Goal: Find specific page/section: Find specific page/section

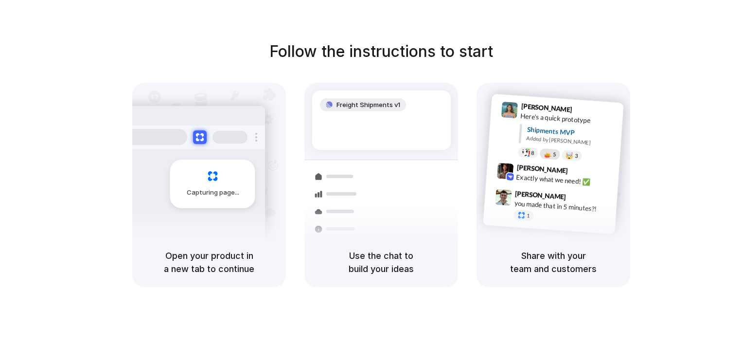
click at [547, 152] on div at bounding box center [548, 154] width 8 height 8
click at [528, 155] on div at bounding box center [526, 152] width 8 height 8
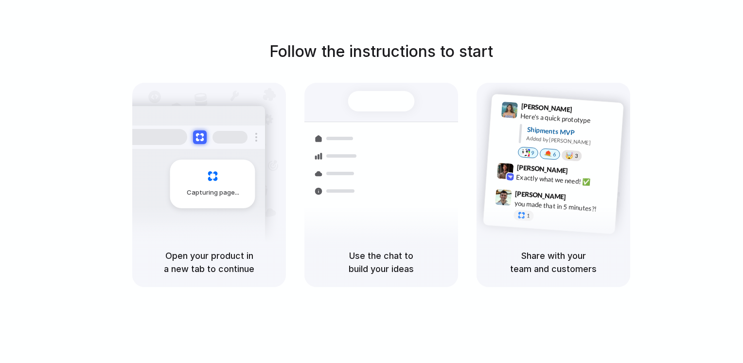
click at [573, 153] on div "🤯" at bounding box center [570, 155] width 8 height 7
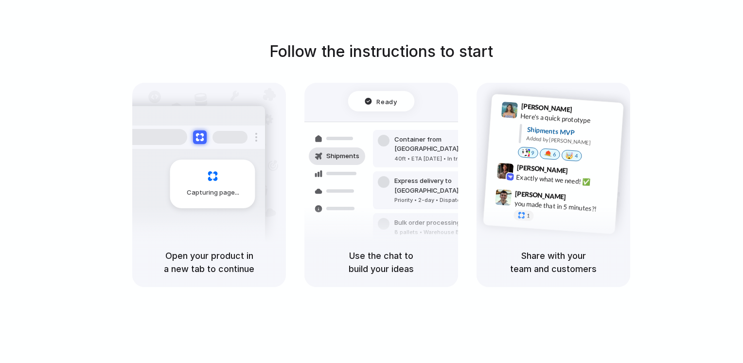
click at [552, 147] on div "[PERSON_NAME] 9:41 AM Here's a quick prototype Shipments MVP Added by [PERSON_N…" at bounding box center [566, 133] width 104 height 61
click at [554, 152] on span "6" at bounding box center [554, 153] width 3 height 5
click at [554, 155] on span "5" at bounding box center [554, 153] width 3 height 5
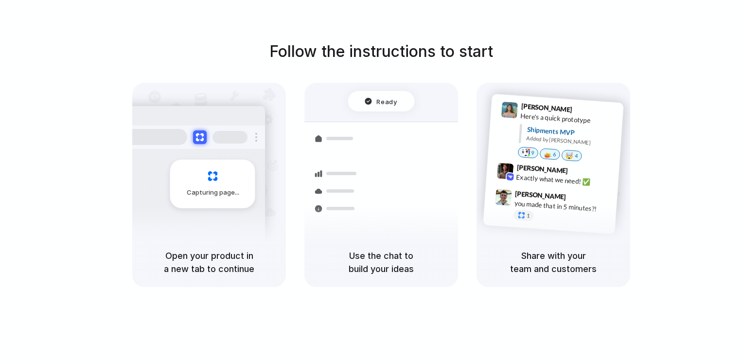
click at [554, 155] on span "6" at bounding box center [554, 153] width 3 height 5
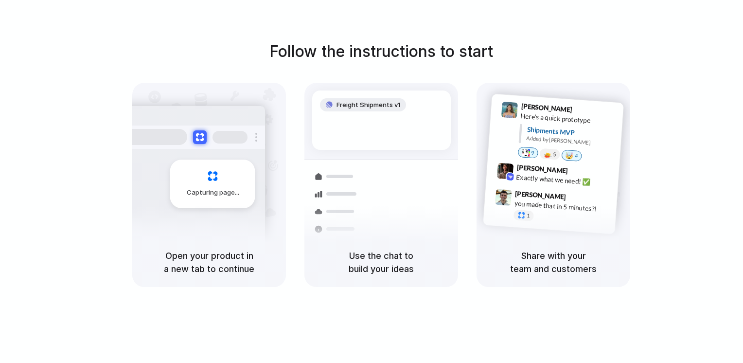
click at [573, 153] on div "🤯" at bounding box center [570, 155] width 8 height 7
click at [532, 151] on span "9" at bounding box center [532, 152] width 3 height 5
click at [372, 181] on div at bounding box center [372, 181] width 0 height 0
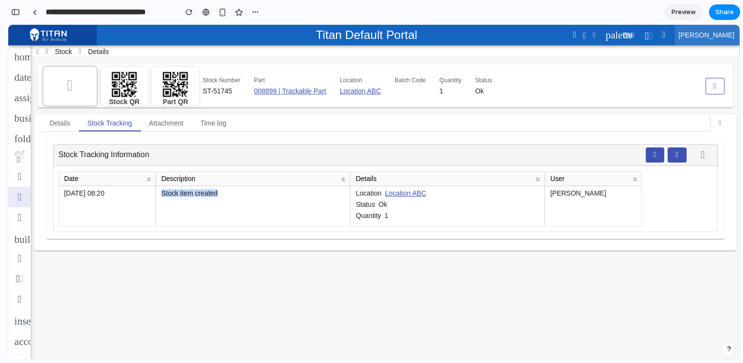
drag, startPoint x: 158, startPoint y: 193, endPoint x: 298, endPoint y: 195, distance: 140.1
click at [298, 195] on td "Stock item created" at bounding box center [253, 206] width 195 height 41
click at [651, 153] on button "button" at bounding box center [655, 155] width 19 height 16
click at [676, 151] on span "button" at bounding box center [677, 155] width 3 height 8
click at [701, 155] on span "button" at bounding box center [703, 155] width 4 height 10
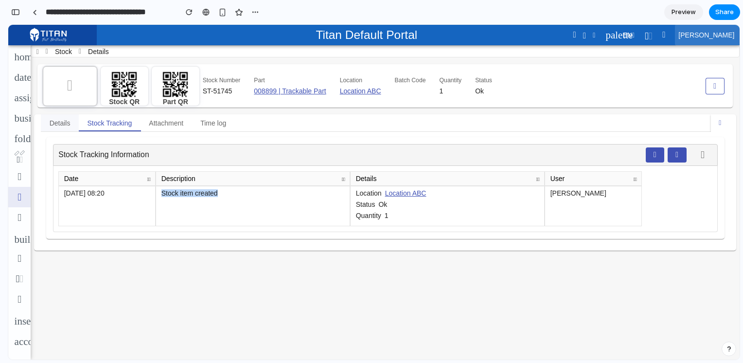
click at [66, 122] on span "Details" at bounding box center [60, 123] width 21 height 7
click at [104, 55] on link "Details" at bounding box center [99, 51] width 28 height 11
click at [65, 54] on span "Stock" at bounding box center [63, 52] width 17 height 8
drag, startPoint x: 72, startPoint y: 53, endPoint x: 85, endPoint y: 68, distance: 19.7
click at [85, 68] on div "Stock Details Personalizing ... Stock QR Part QR Stock Number ST-51745 Part 008…" at bounding box center [385, 201] width 709 height 352
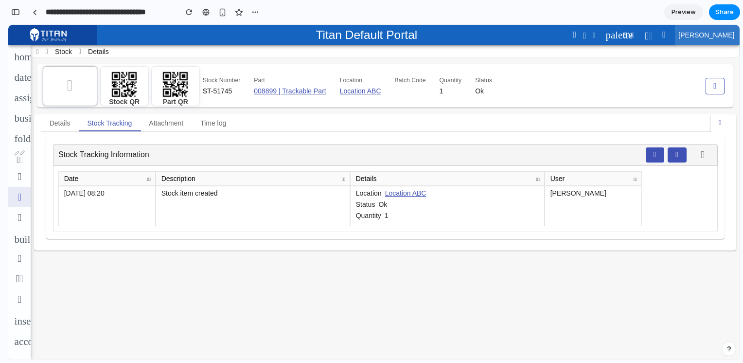
drag, startPoint x: 85, startPoint y: 68, endPoint x: 173, endPoint y: 145, distance: 117.2
click at [173, 145] on div "Stock Tracking Information" at bounding box center [385, 155] width 665 height 22
drag, startPoint x: 144, startPoint y: 118, endPoint x: 195, endPoint y: 126, distance: 50.8
click at [195, 126] on ul "Details Stock Tracking Attachment Time log" at bounding box center [385, 123] width 689 height 18
click at [152, 126] on span "Attachment" at bounding box center [166, 123] width 35 height 7
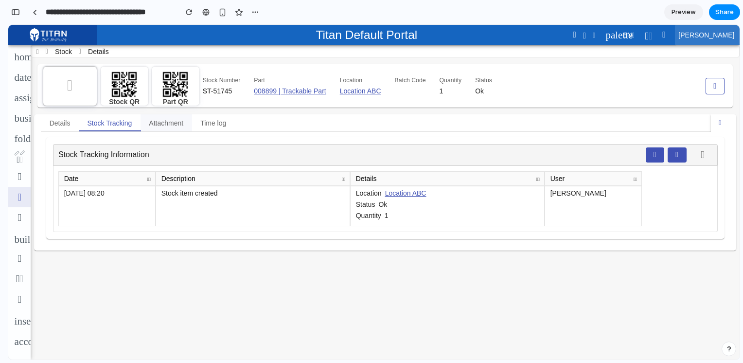
click at [167, 125] on span "Attachment" at bounding box center [166, 123] width 35 height 7
click at [215, 125] on span "Time log" at bounding box center [213, 123] width 26 height 7
click at [243, 334] on div "Stock QR Part QR Stock Number ST-51745 Part 008899 | Trackable Part Location Lo…" at bounding box center [385, 208] width 696 height 289
